Goal: Check status: Check status

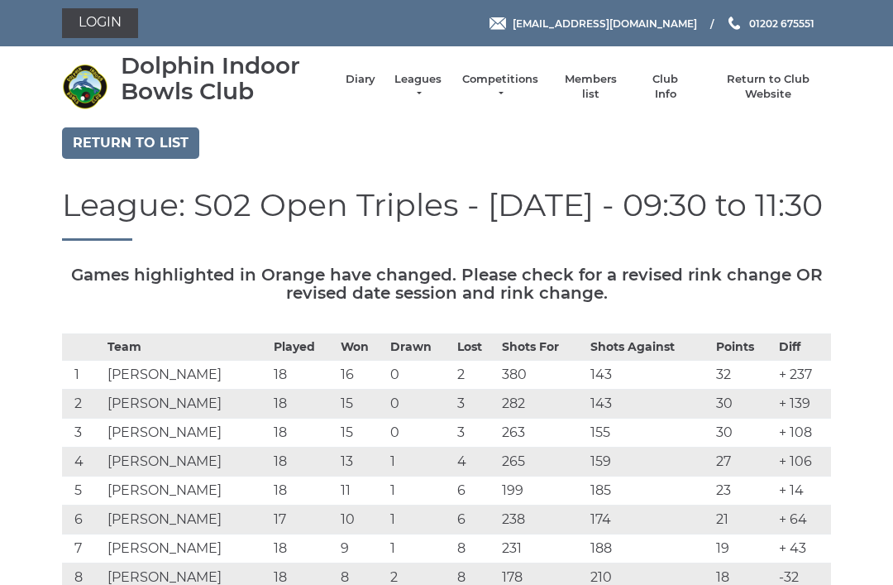
click at [361, 84] on link "Diary" at bounding box center [361, 79] width 30 height 15
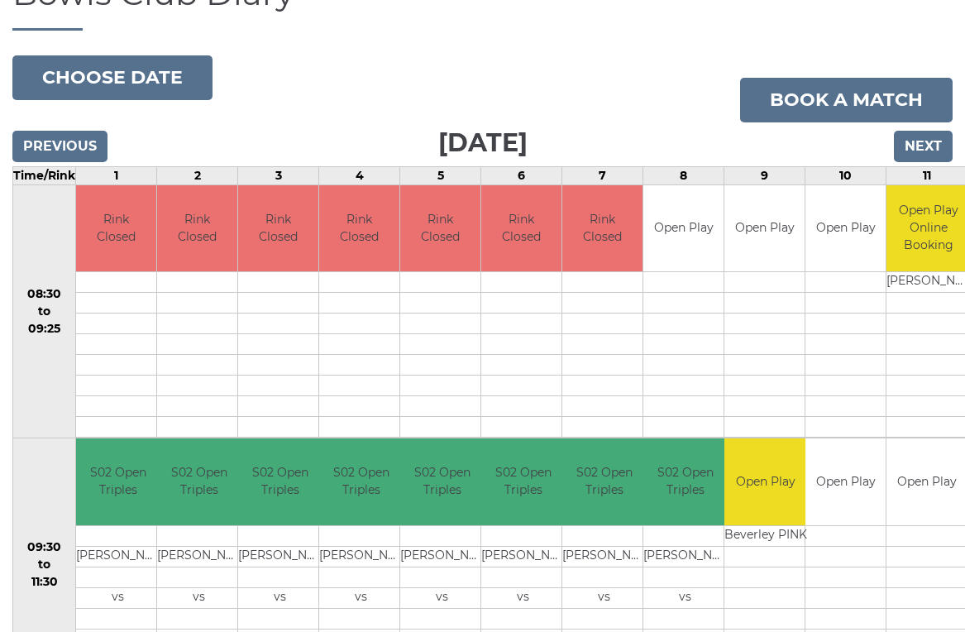
scroll to position [150, 0]
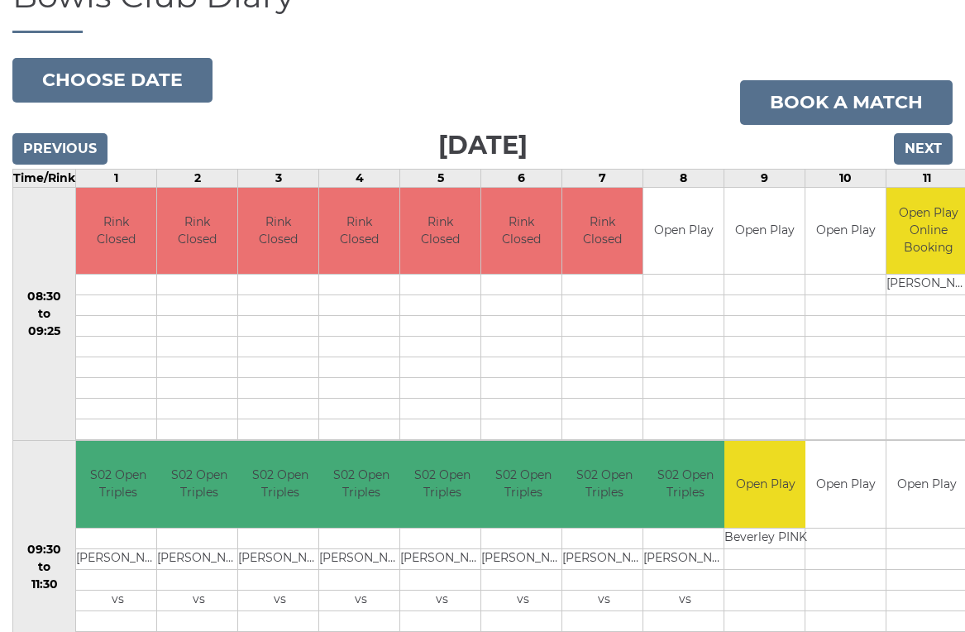
click at [934, 150] on input "Next" at bounding box center [923, 148] width 59 height 31
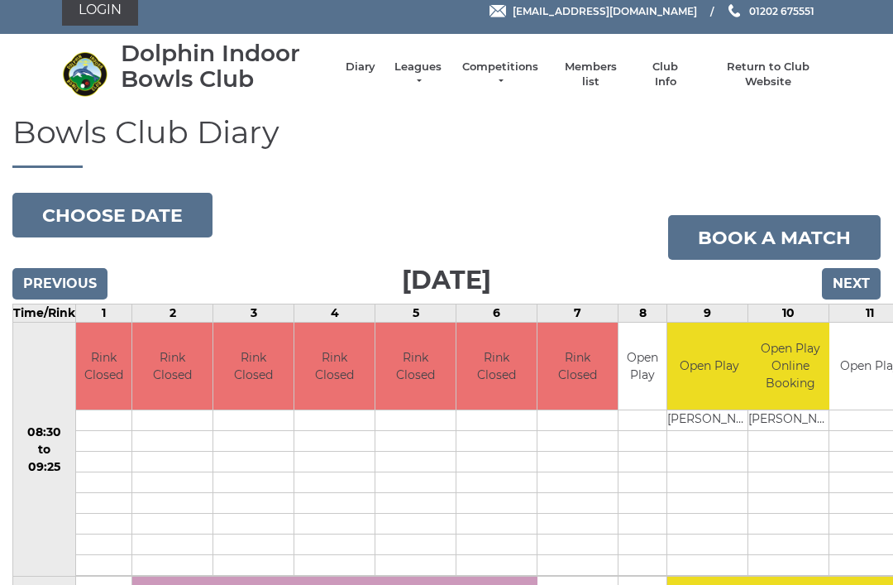
scroll to position [14, 0]
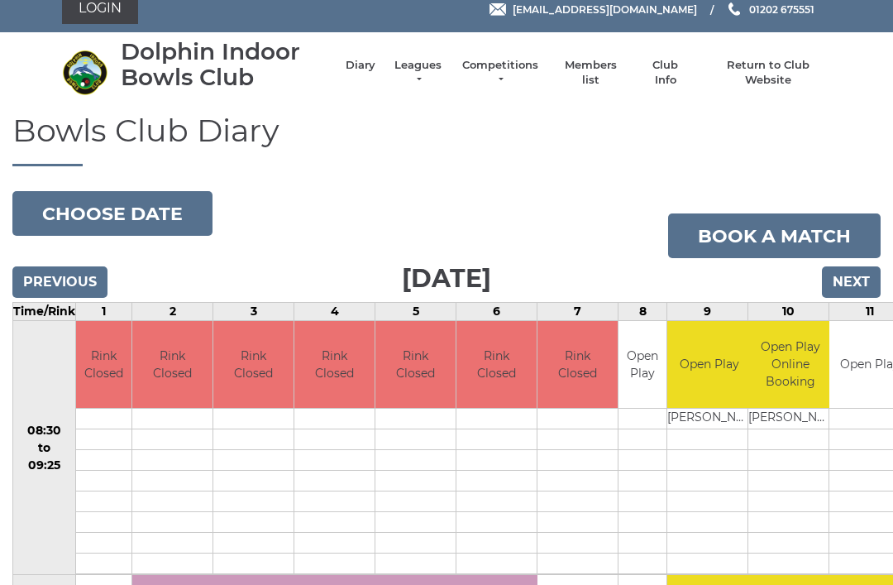
click at [858, 288] on input "Next" at bounding box center [851, 281] width 59 height 31
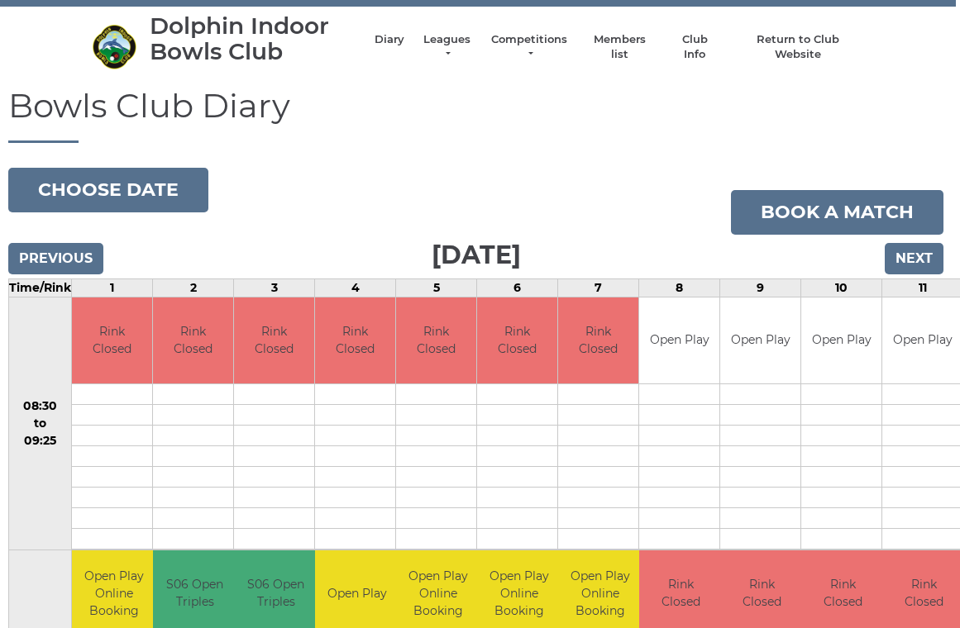
scroll to position [40, 4]
click at [914, 259] on input "Next" at bounding box center [914, 258] width 59 height 31
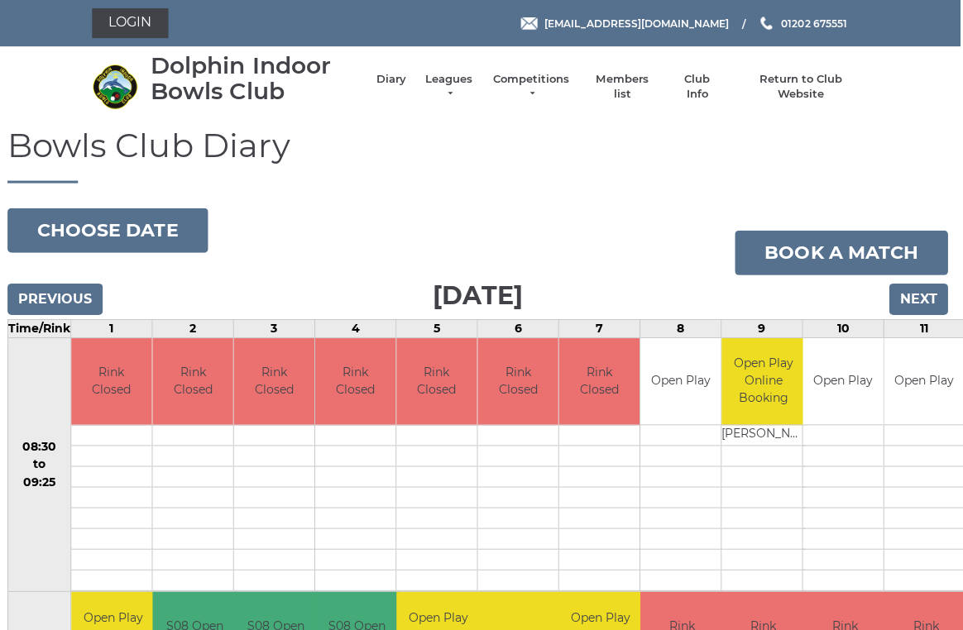
scroll to position [0, 2]
